Goal: Information Seeking & Learning: Learn about a topic

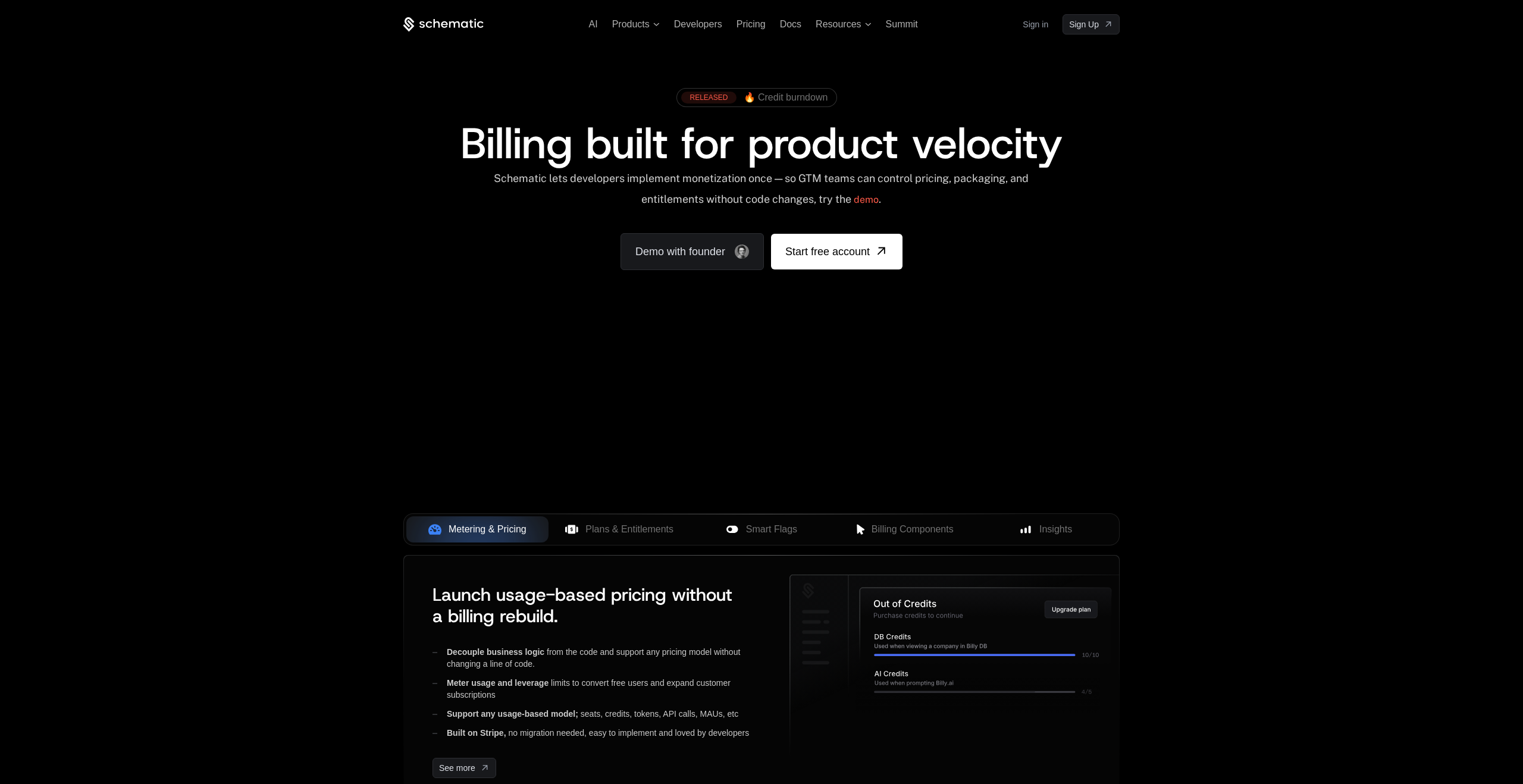
click at [259, 283] on div "AI Products Developers Pricing Docs Resources Summit Sign in Sign Up RELEASED 🔥…" at bounding box center [761, 178] width 1523 height 356
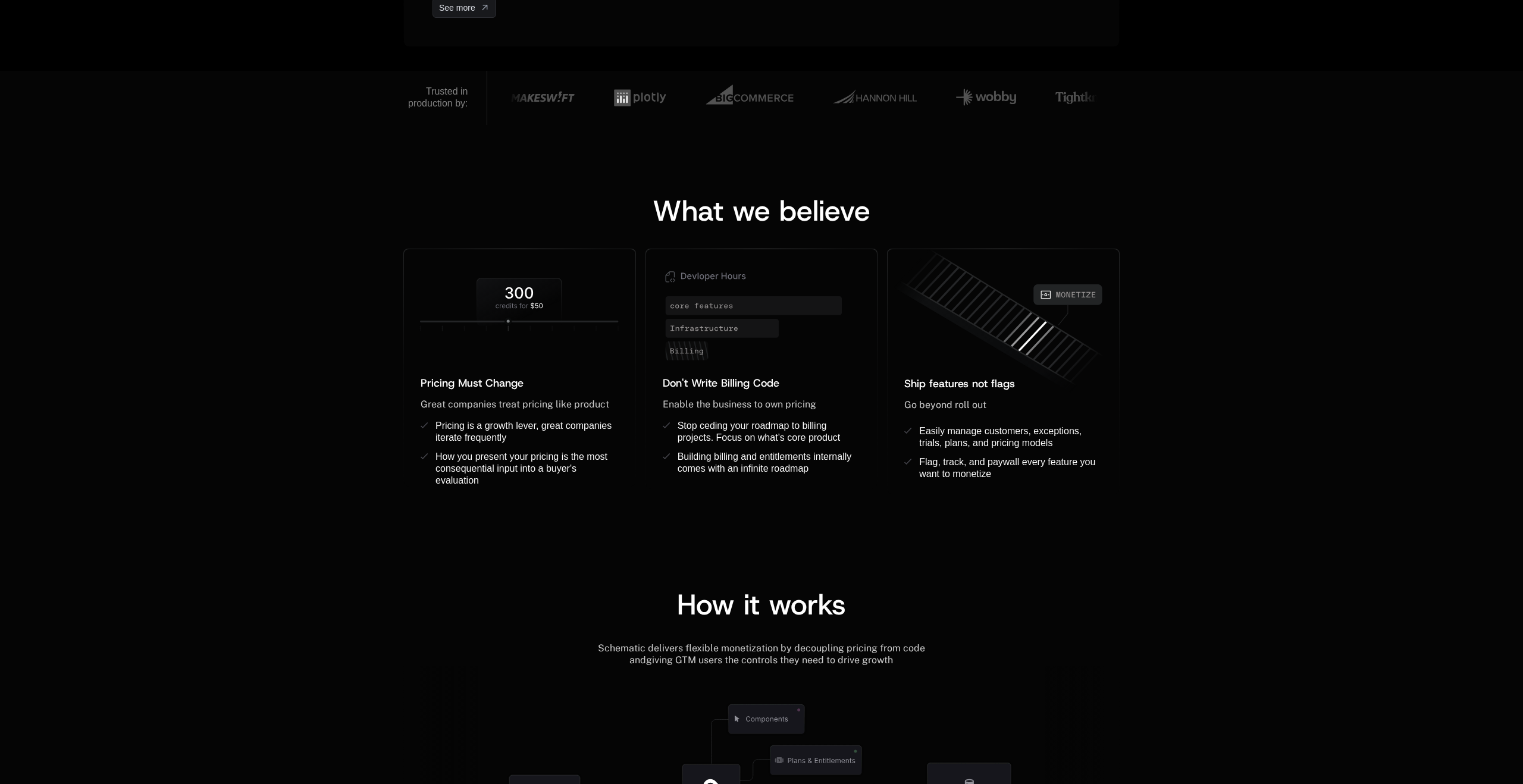
scroll to position [759, 0]
click at [259, 284] on div "What we believe Pricing Must Change ﻿ ﻿ Great companies treat pricing like prod…" at bounding box center [761, 335] width 1523 height 418
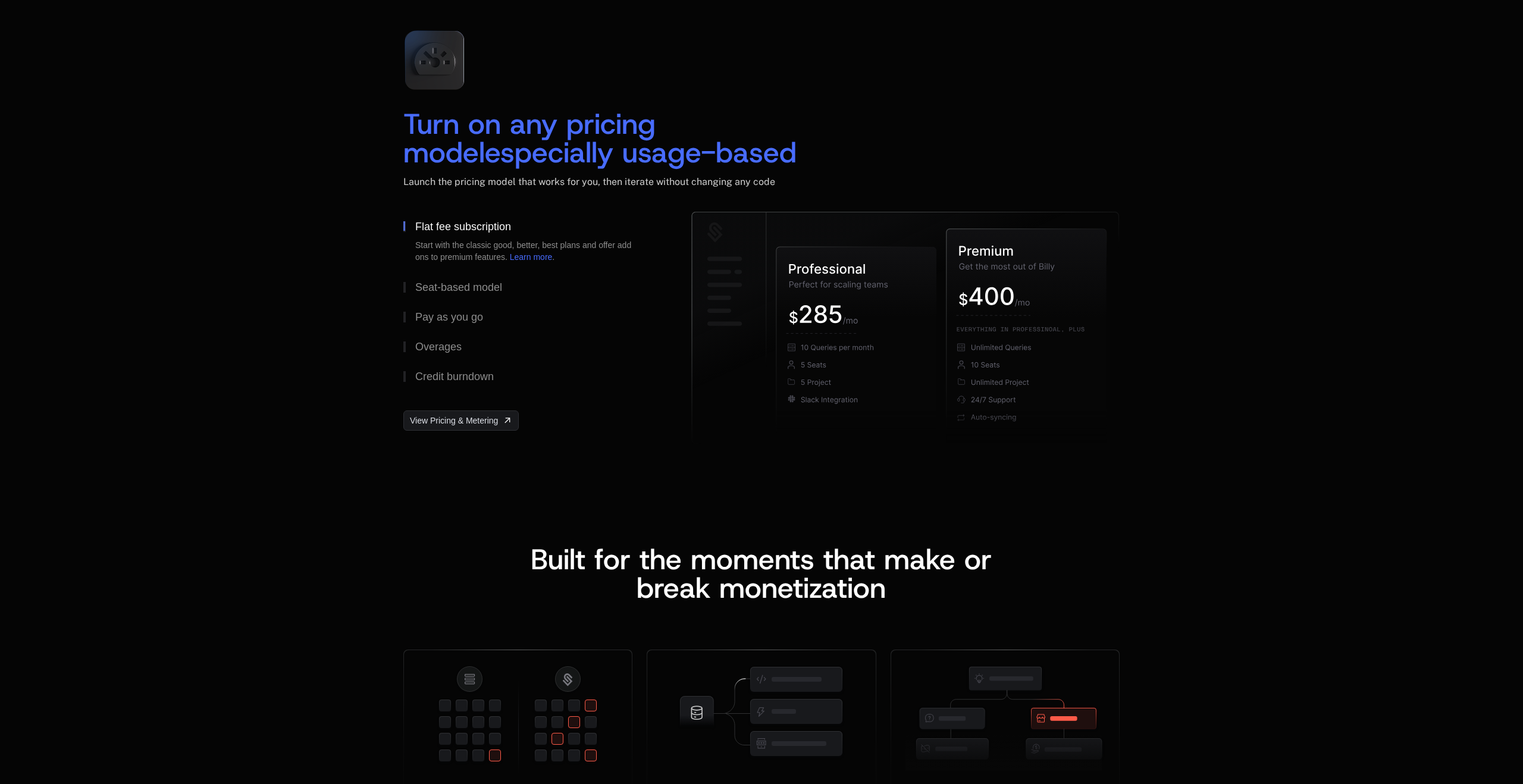
scroll to position [1709, 0]
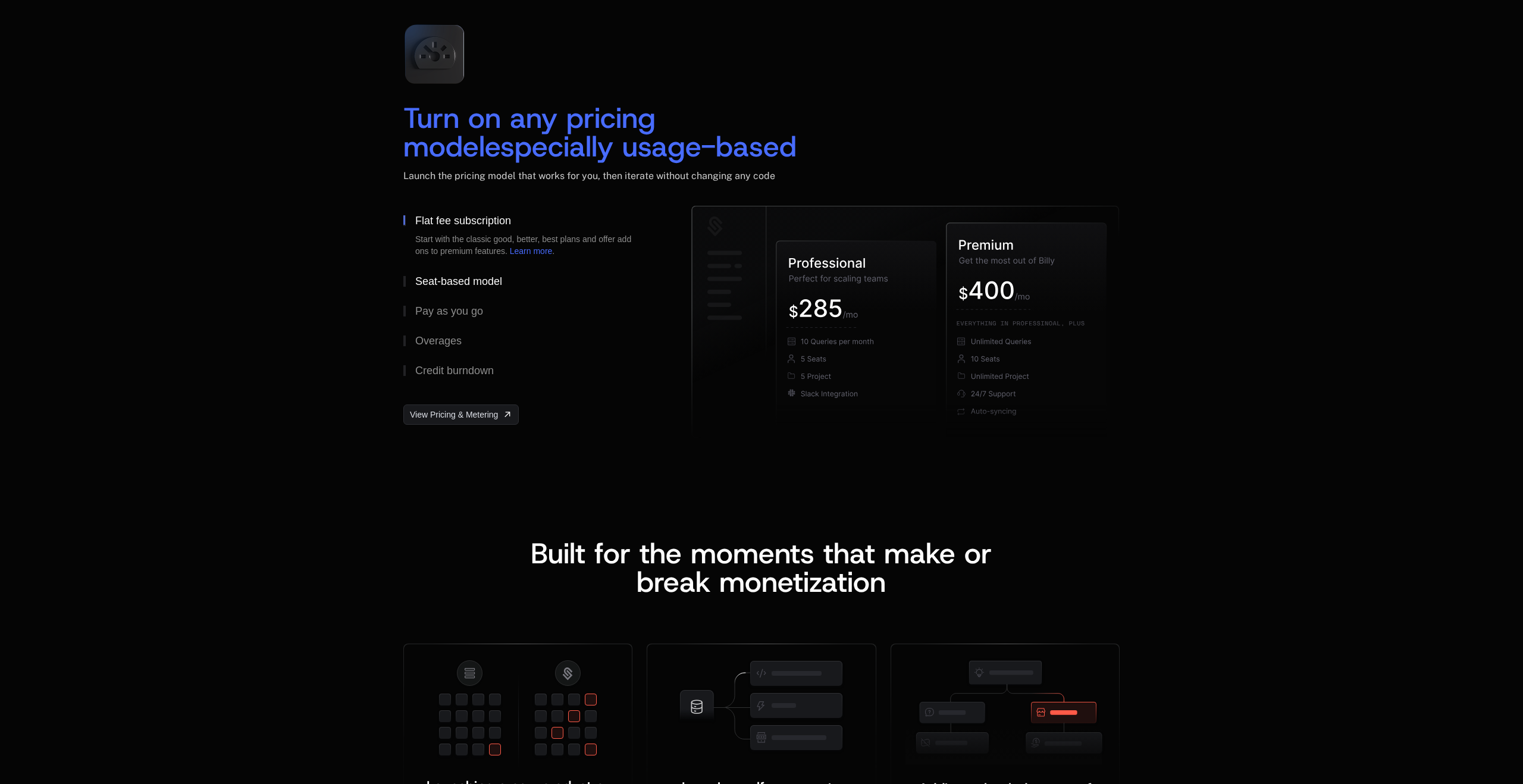
click at [450, 276] on div "Seat-based model" at bounding box center [459, 282] width 87 height 11
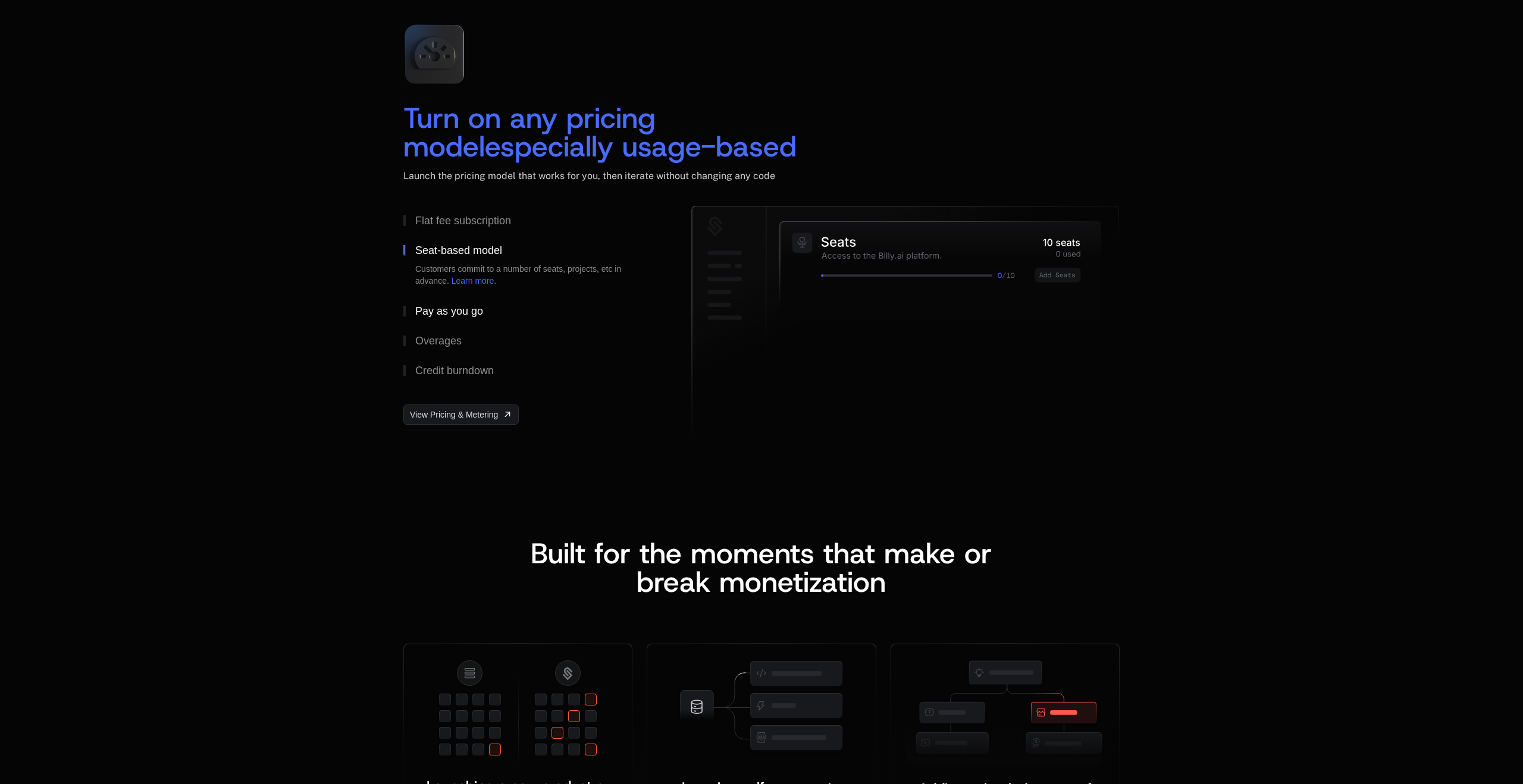
click at [447, 299] on button "Pay as you go" at bounding box center [529, 311] width 250 height 30
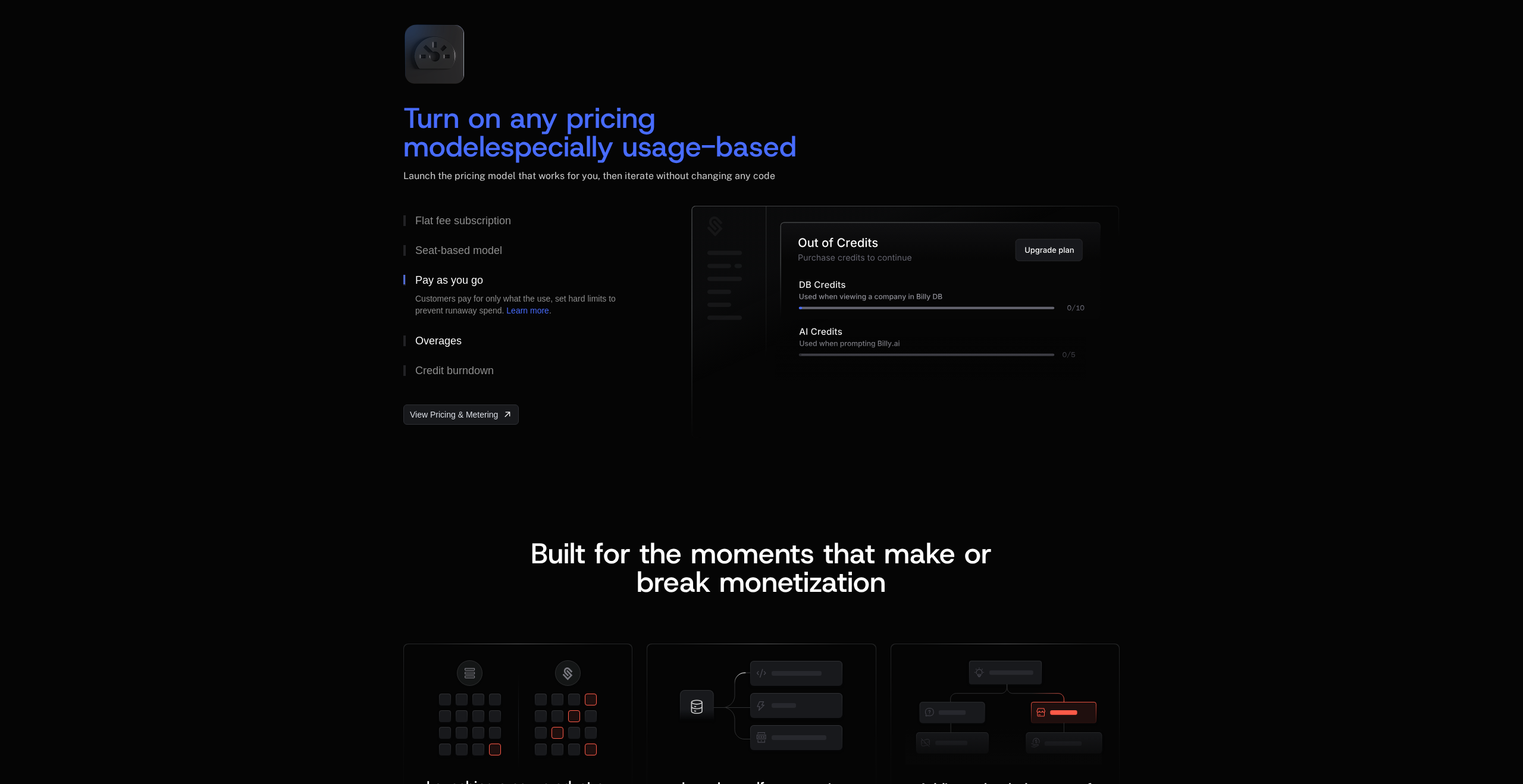
click at [435, 339] on div "Overages" at bounding box center [438, 341] width 46 height 11
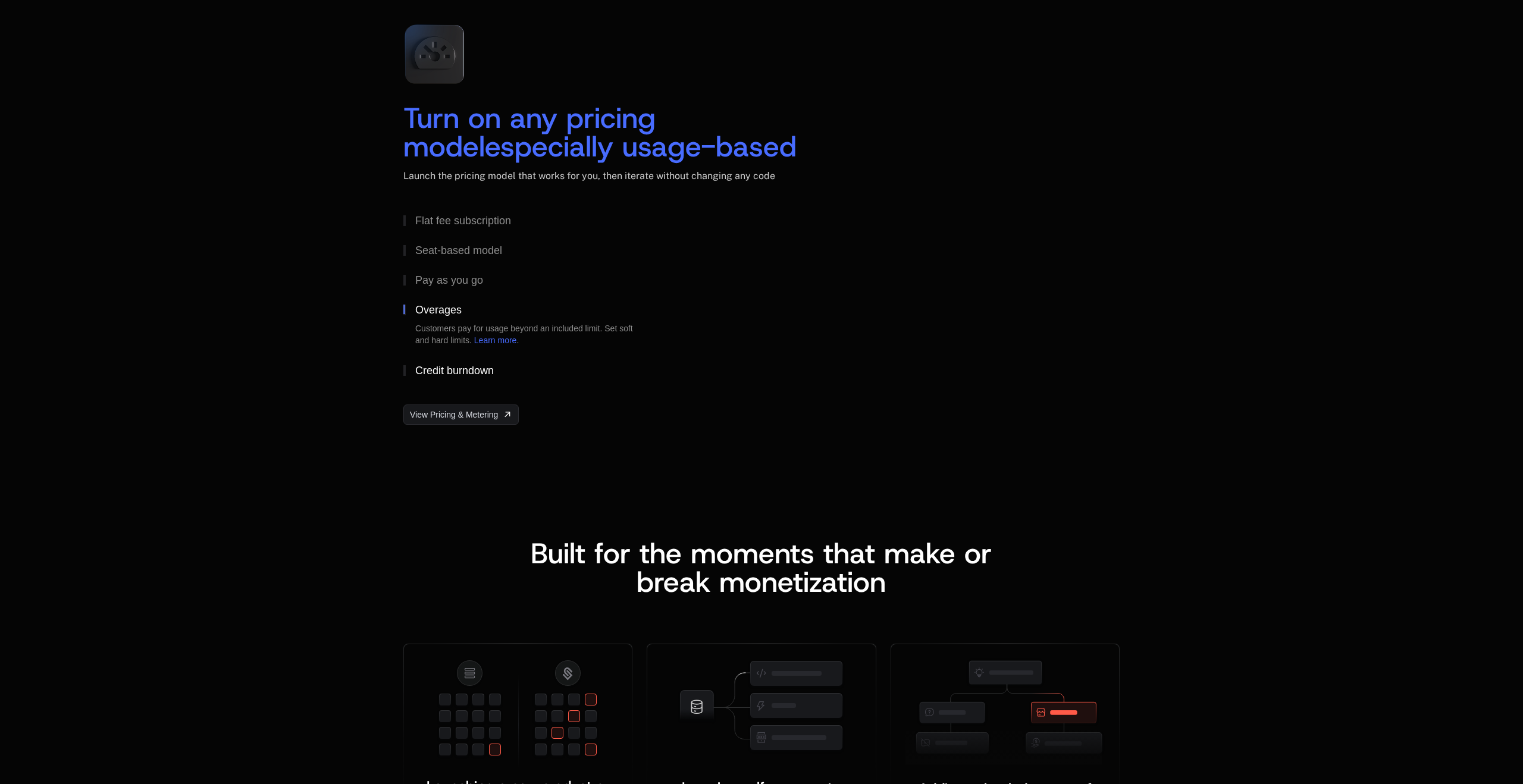
click at [432, 365] on div "Credit burndown" at bounding box center [455, 370] width 79 height 11
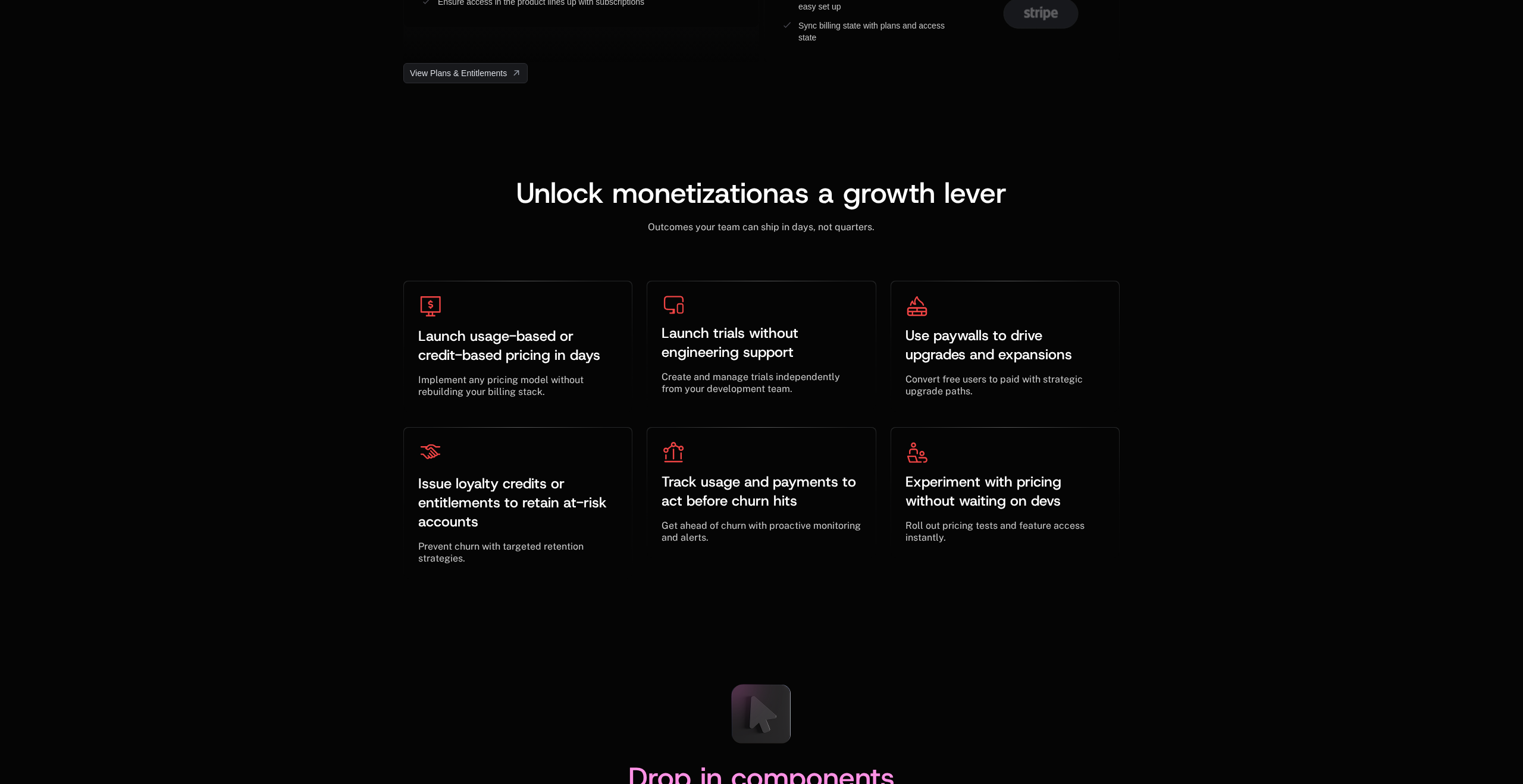
scroll to position [3412, 0]
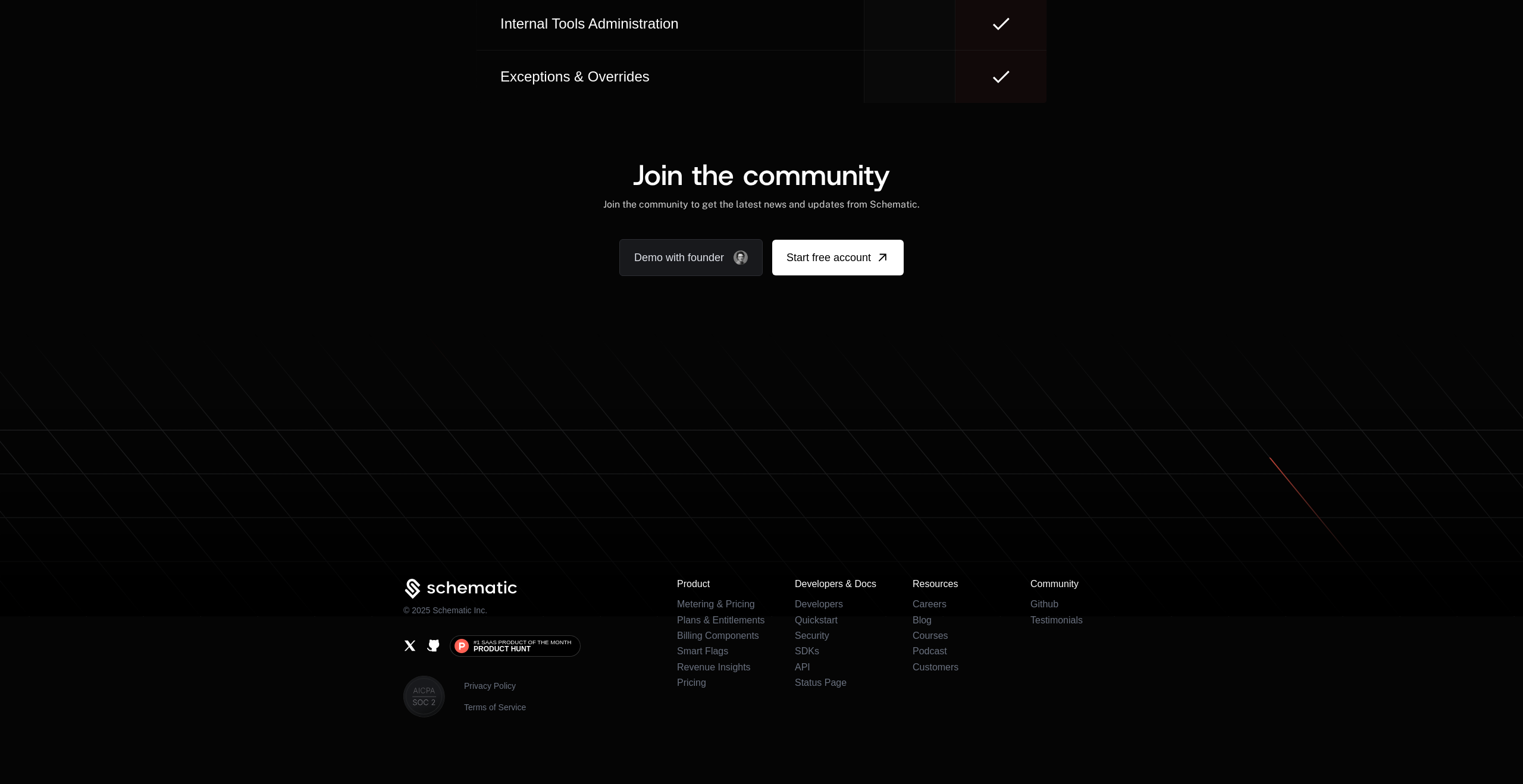
scroll to position [7225, 0]
click at [484, 645] on span "Product Hunt" at bounding box center [502, 649] width 57 height 7
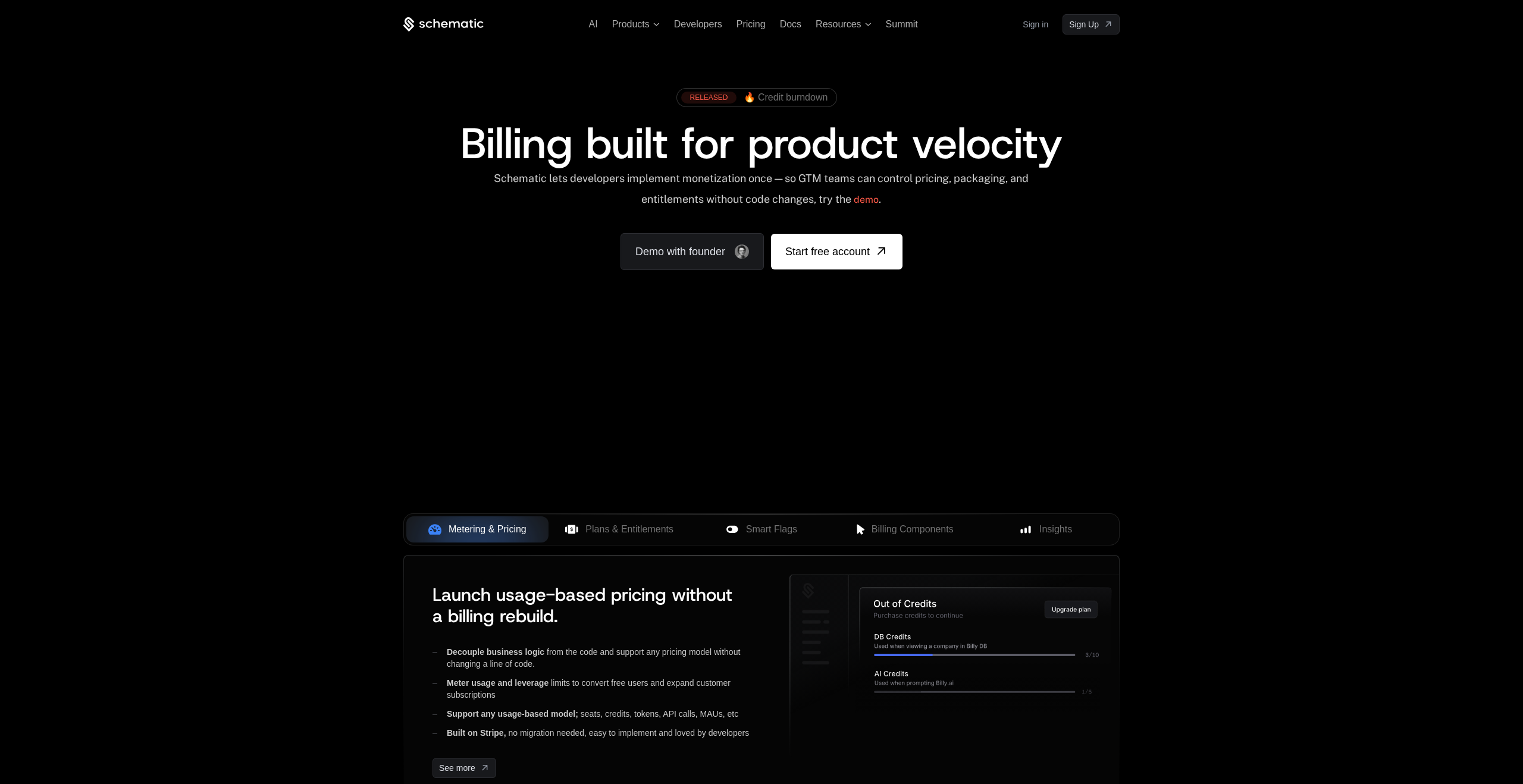
click at [748, 31] on div "AI Products Developers Pricing Docs Resources Summit Sign in Sign Up" at bounding box center [761, 24] width 716 height 20
click at [750, 24] on span "Pricing" at bounding box center [751, 24] width 29 height 10
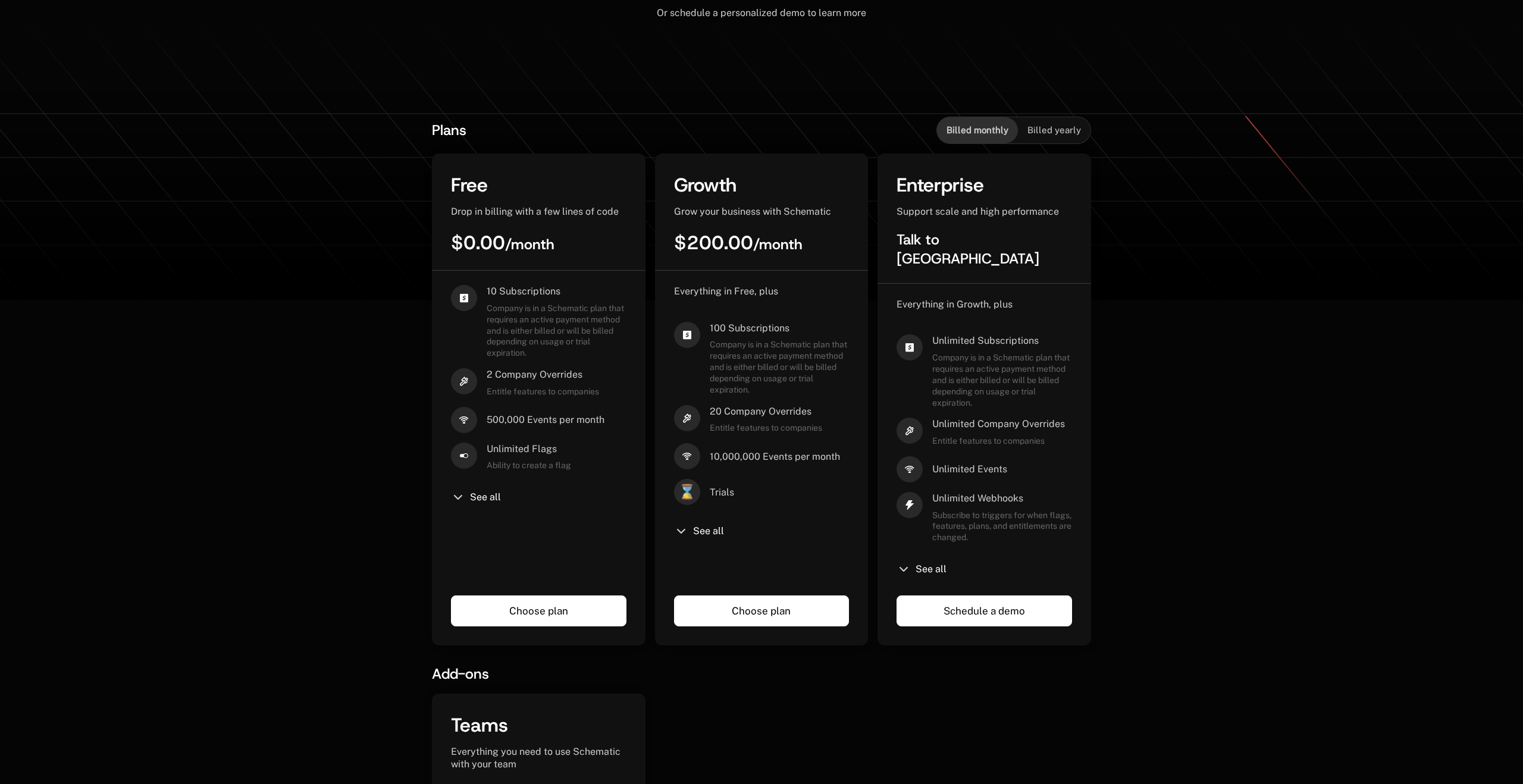
scroll to position [135, 0]
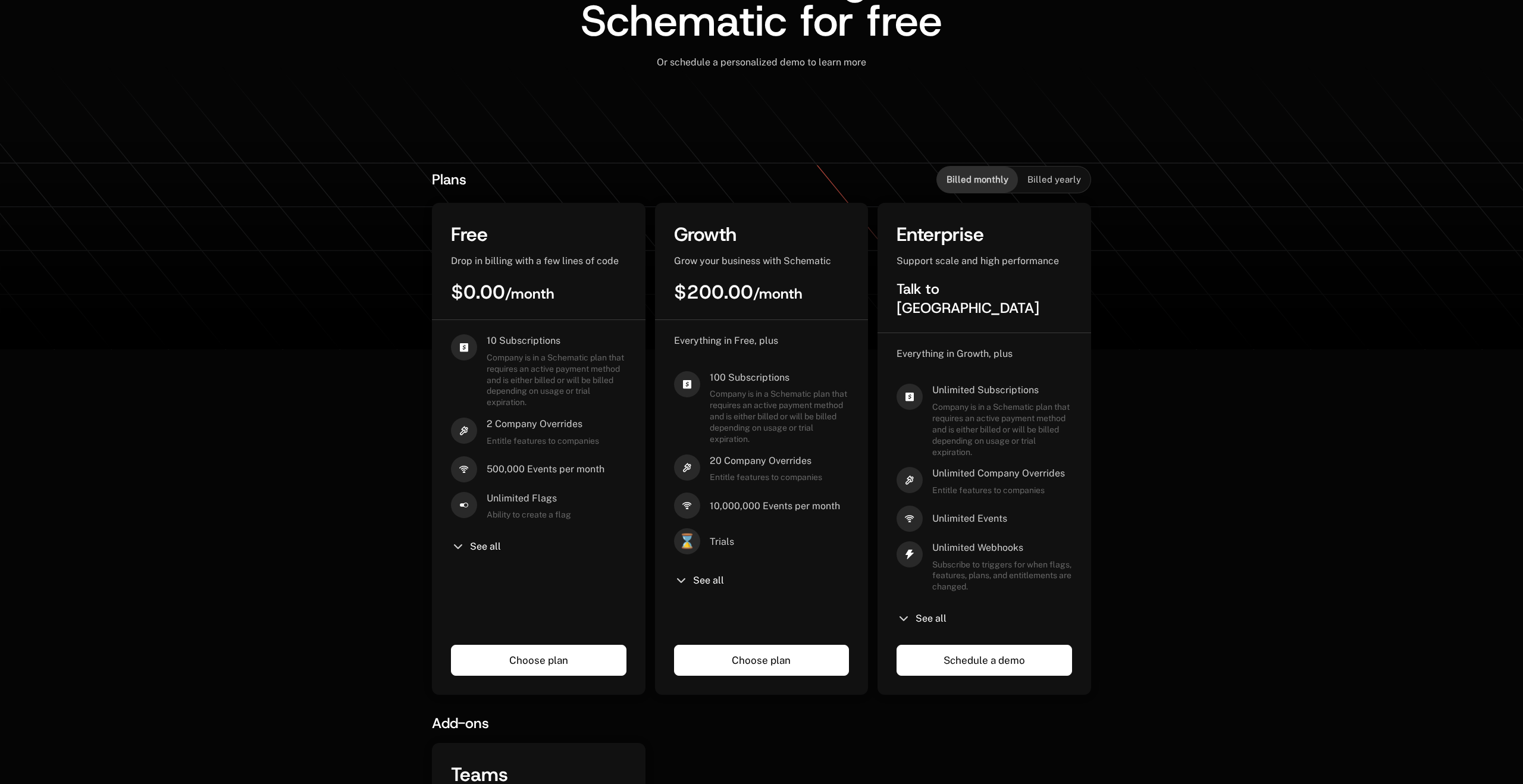
click at [292, 120] on icon at bounding box center [761, 207] width 1523 height 283
